Goal: Understand process/instructions

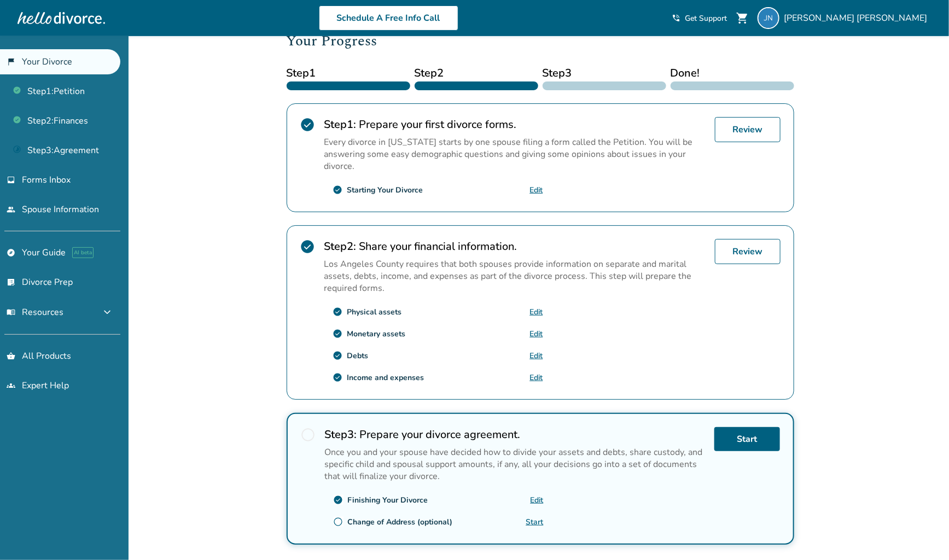
scroll to position [217, 0]
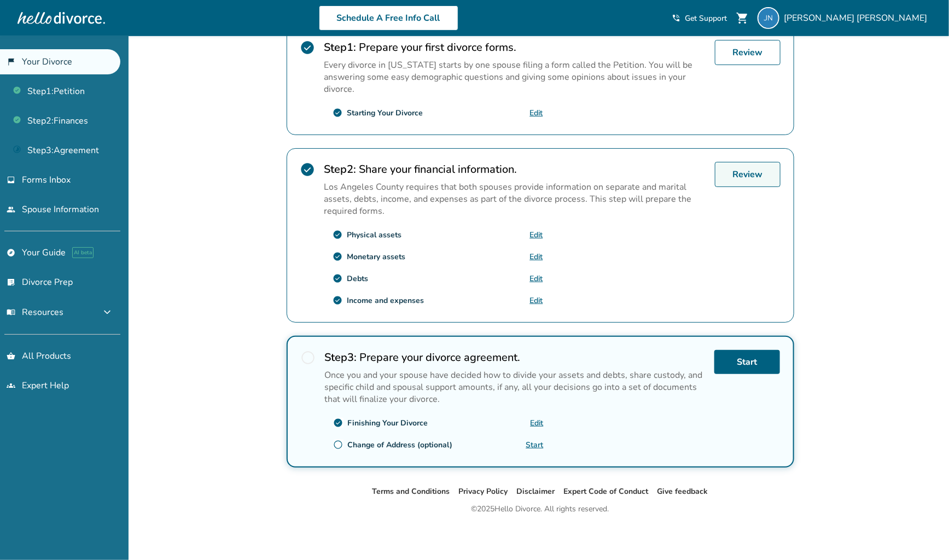
click at [742, 175] on link "Review" at bounding box center [748, 174] width 66 height 25
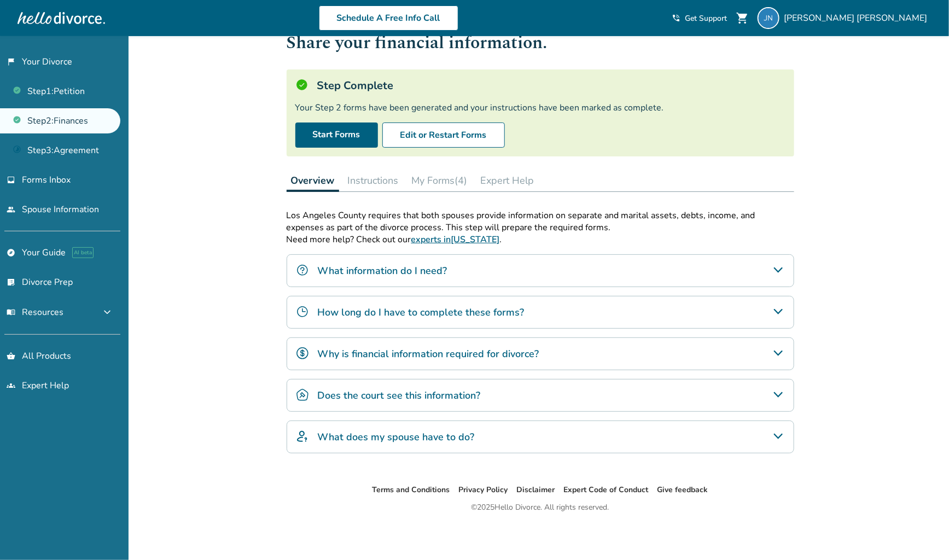
scroll to position [36, 0]
click at [379, 175] on button "Instructions" at bounding box center [373, 181] width 60 height 22
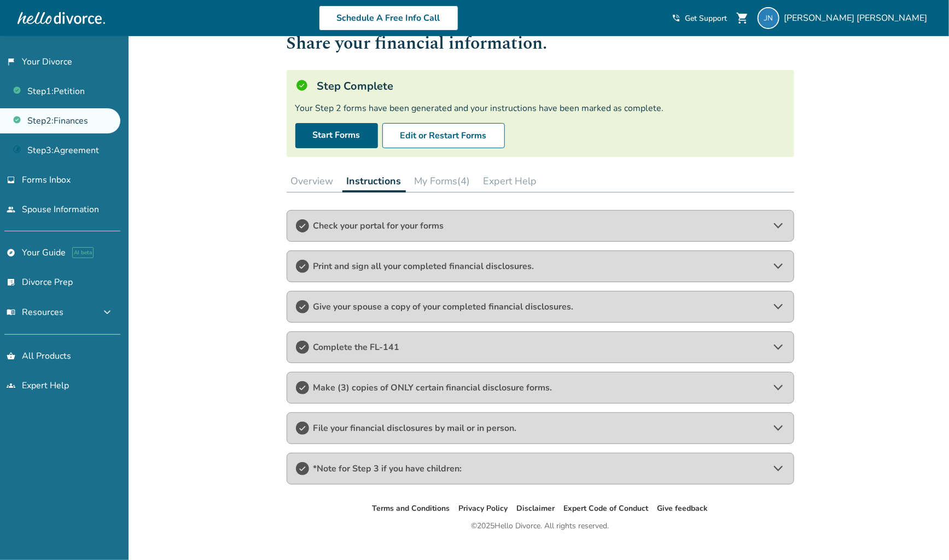
click at [377, 352] on div "Complete the FL-141" at bounding box center [541, 347] width 508 height 32
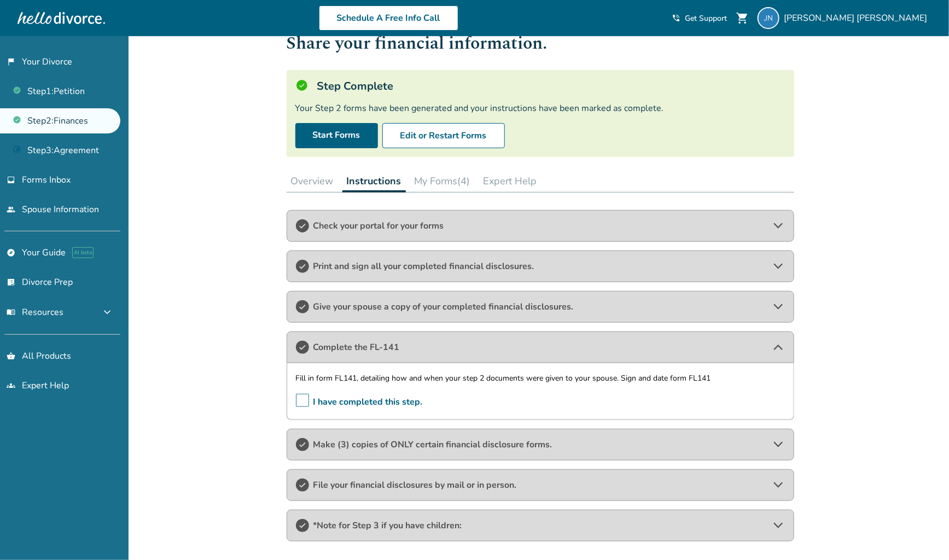
click at [384, 440] on span "Make (3) copies of ONLY certain financial disclosure forms." at bounding box center [540, 445] width 454 height 12
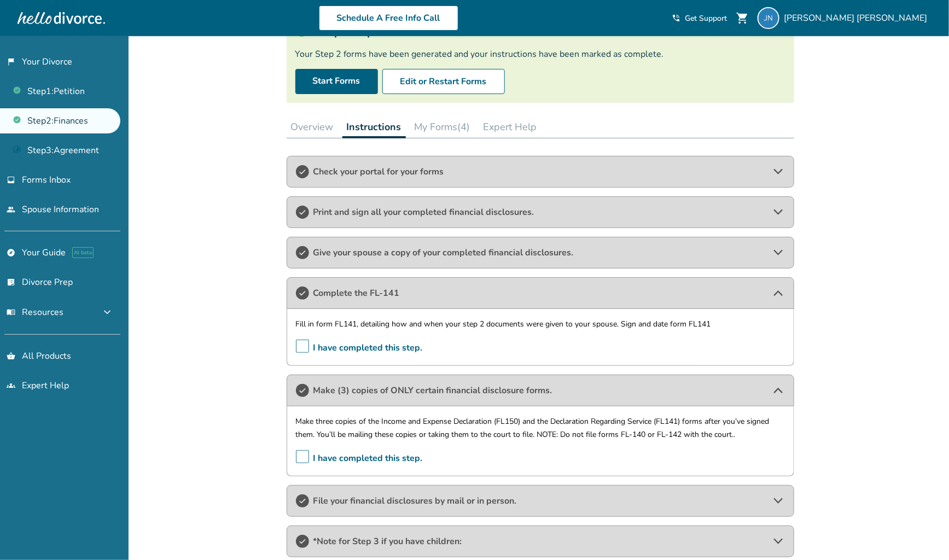
scroll to position [92, 0]
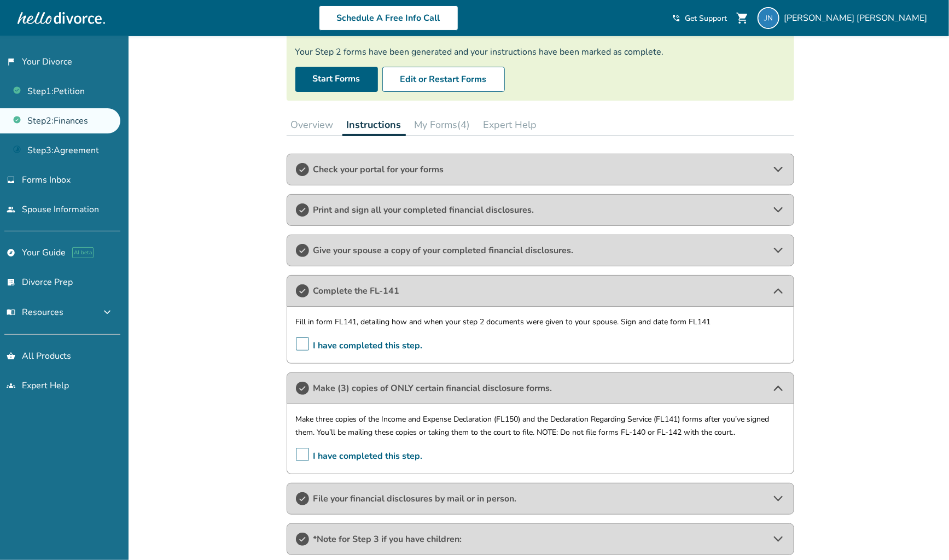
click at [371, 500] on span "File your financial disclosures by mail or in person." at bounding box center [540, 499] width 454 height 12
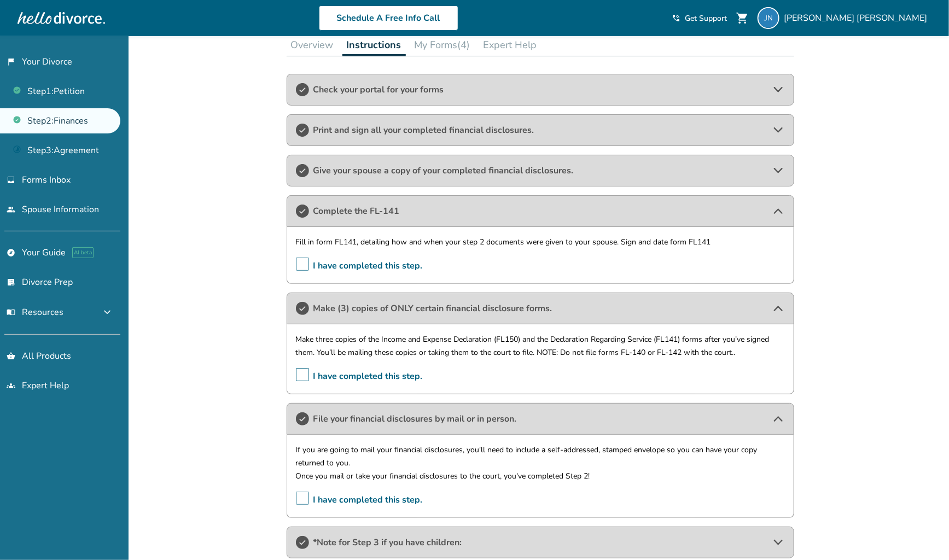
scroll to position [197, 0]
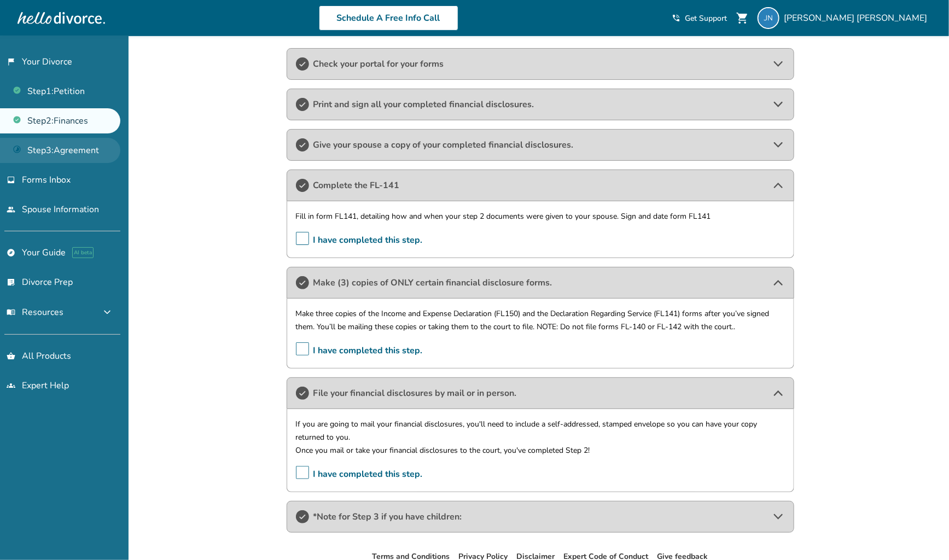
click at [90, 151] on link "Step 3 : Agreement" at bounding box center [60, 150] width 120 height 25
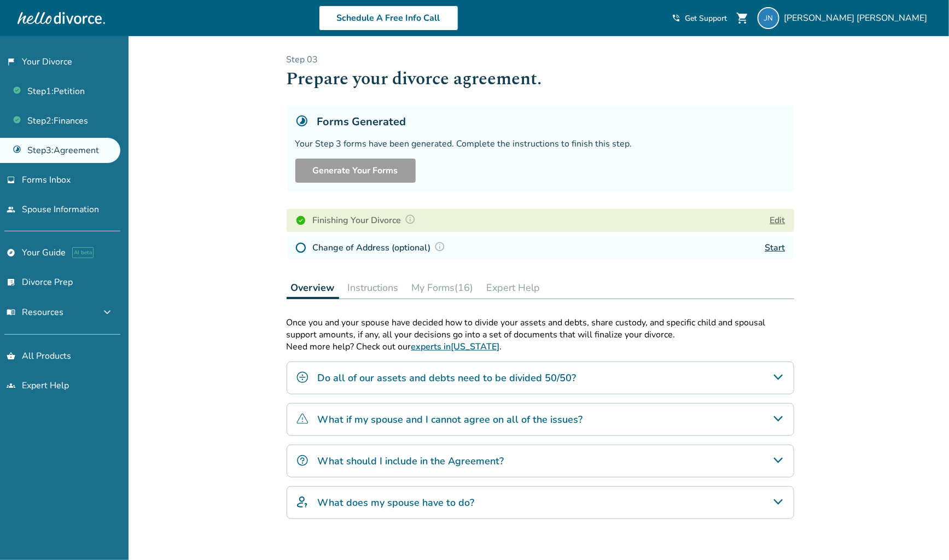
click at [384, 281] on button "Instructions" at bounding box center [373, 288] width 60 height 22
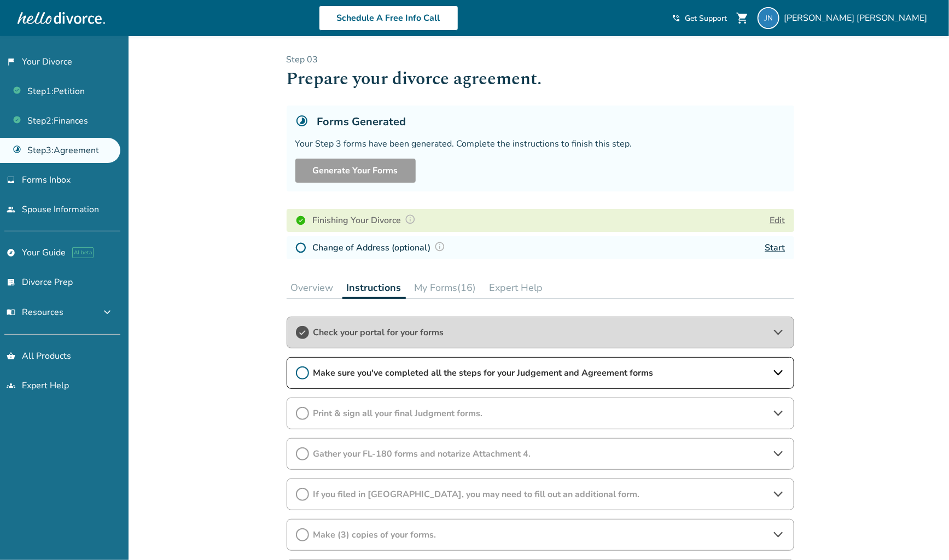
click at [370, 365] on div "Make sure you've completed all the steps for your Judgement and Agreement forms" at bounding box center [541, 373] width 508 height 32
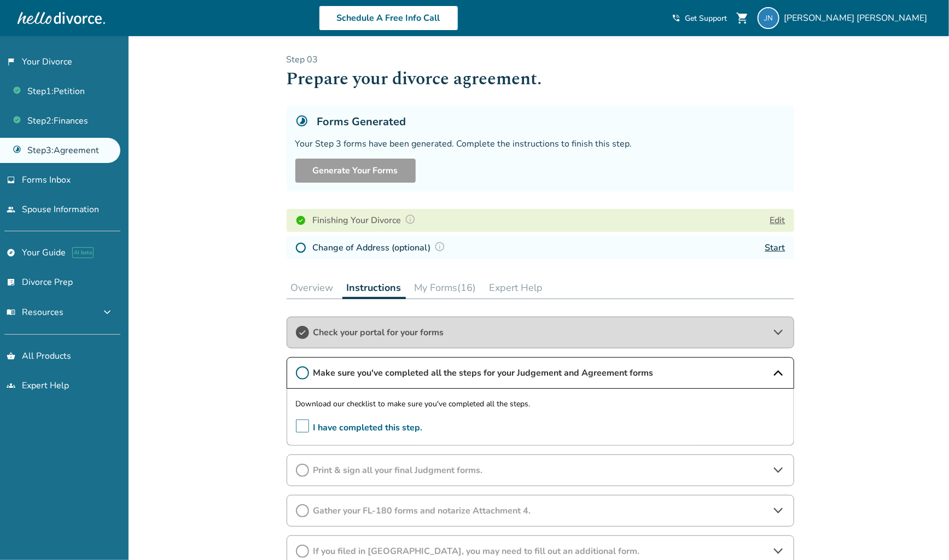
click at [299, 427] on span "I have completed this step." at bounding box center [359, 427] width 127 height 17
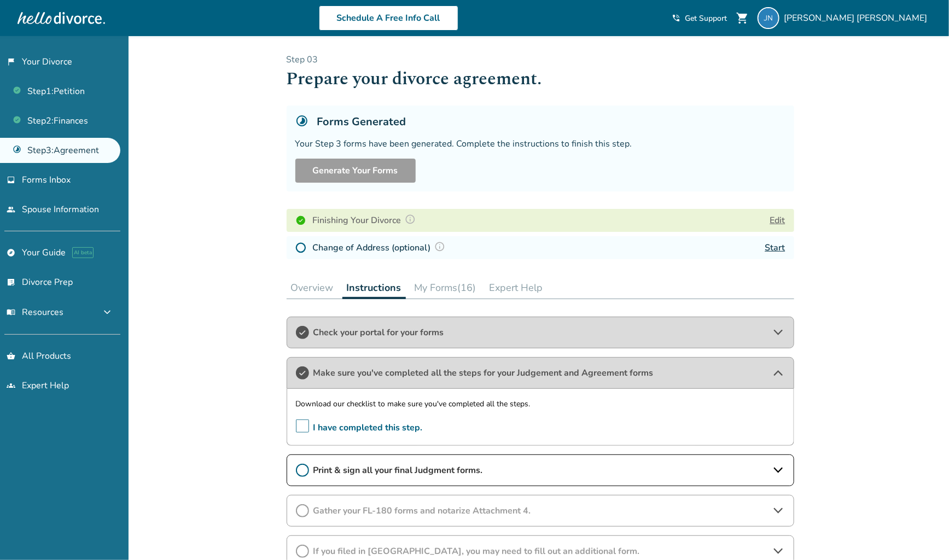
click at [328, 464] on span "Print & sign all your final Judgment forms." at bounding box center [540, 470] width 454 height 12
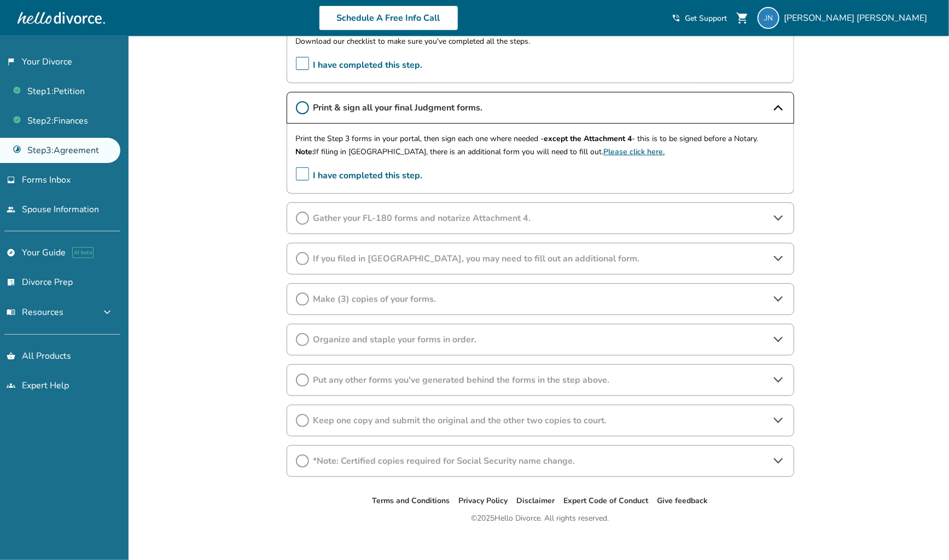
scroll to position [369, 0]
